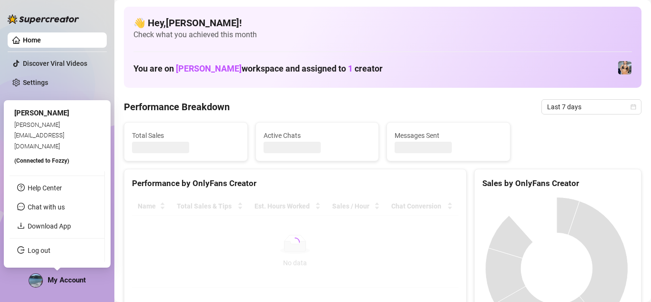
click at [63, 283] on span "My Account" at bounding box center [67, 280] width 38 height 9
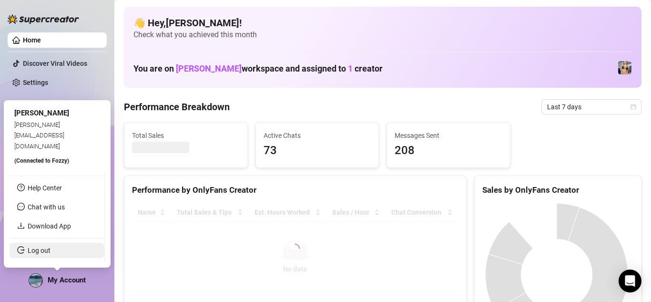
click at [45, 248] on link "Log out" at bounding box center [39, 251] width 23 height 8
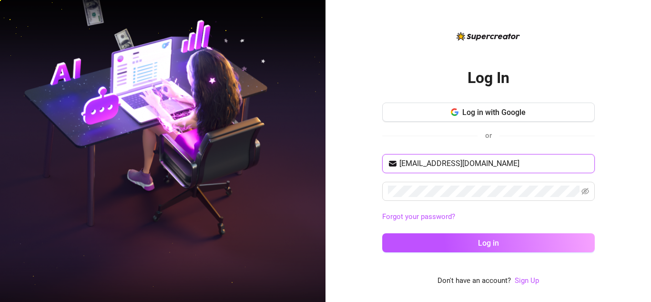
click at [492, 164] on input "luismiguelp28@gmail.com" at bounding box center [495, 163] width 190 height 11
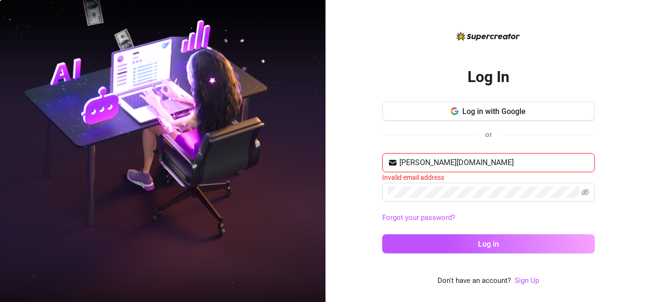
type input "karla.canaria.baquero@gmail.com"
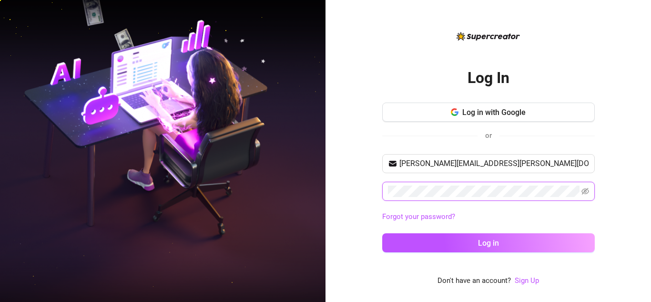
click at [382, 233] on button "Log in" at bounding box center [488, 242] width 213 height 19
